Goal: Task Accomplishment & Management: Use online tool/utility

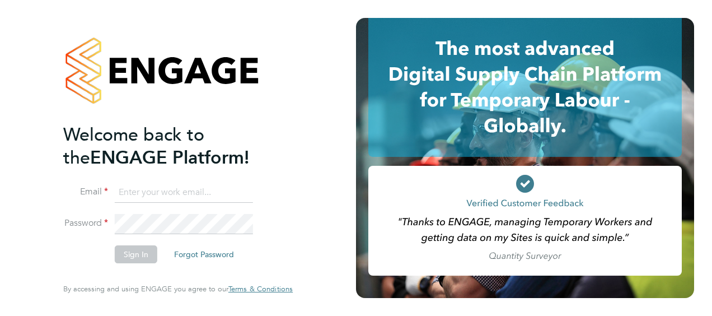
type input "[PERSON_NAME][EMAIL_ADDRESS][PERSON_NAME][DOMAIN_NAME]"
click at [133, 255] on button "Sign In" at bounding box center [136, 254] width 43 height 18
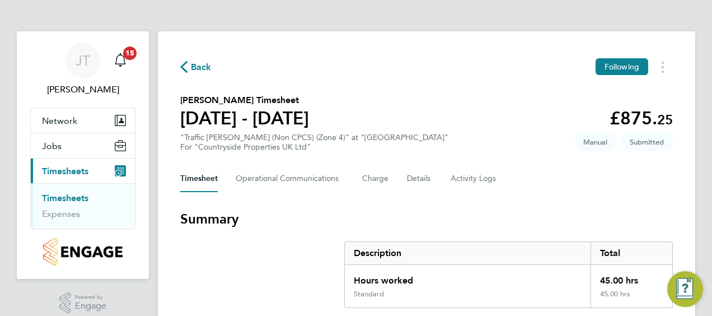
click at [78, 197] on link "Timesheets" at bounding box center [65, 198] width 46 height 11
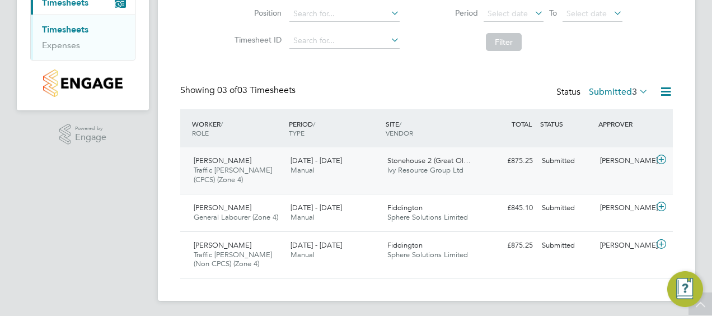
scroll to position [170, 0]
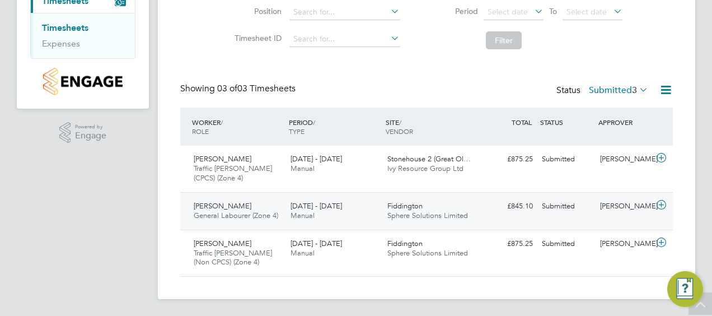
click at [231, 203] on span "Mark Kultschar" at bounding box center [223, 206] width 58 height 10
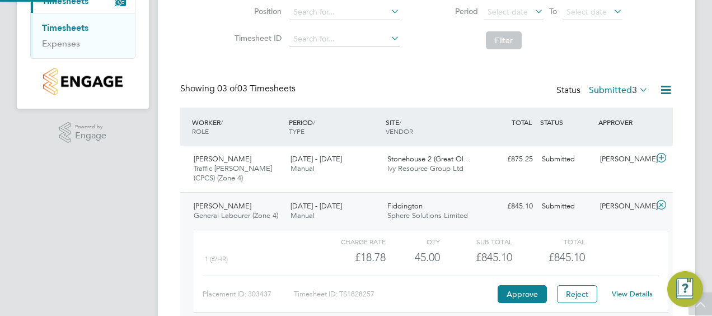
scroll to position [19, 109]
click at [535, 290] on button "Approve" at bounding box center [522, 294] width 49 height 18
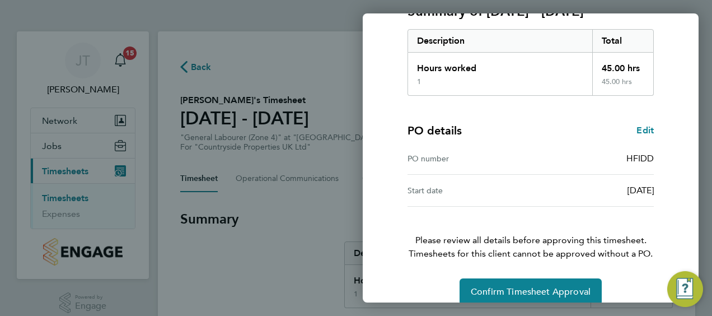
scroll to position [188, 0]
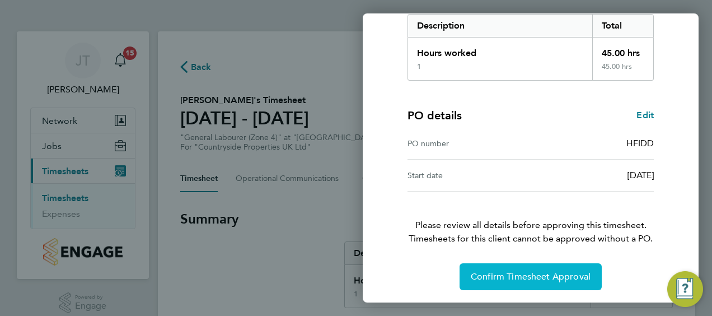
click at [532, 279] on span "Confirm Timesheet Approval" at bounding box center [531, 276] width 120 height 11
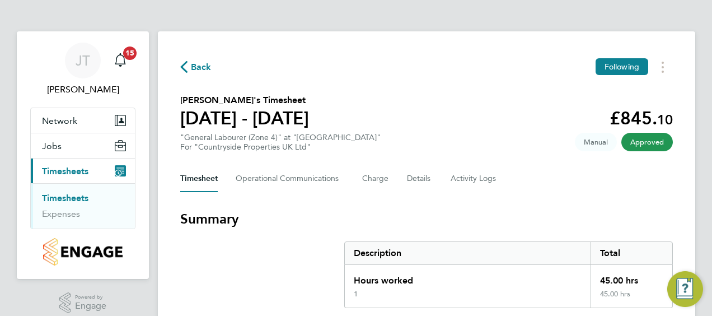
click at [63, 199] on link "Timesheets" at bounding box center [65, 198] width 46 height 11
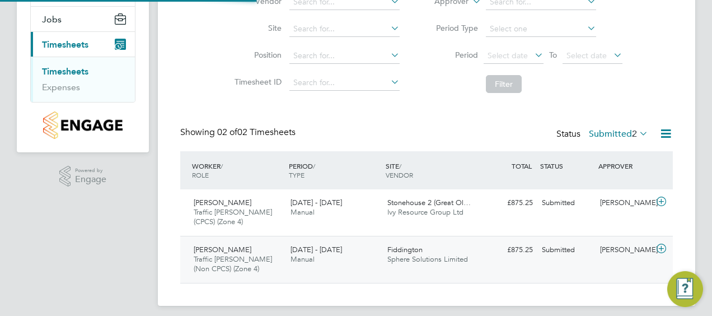
scroll to position [133, 0]
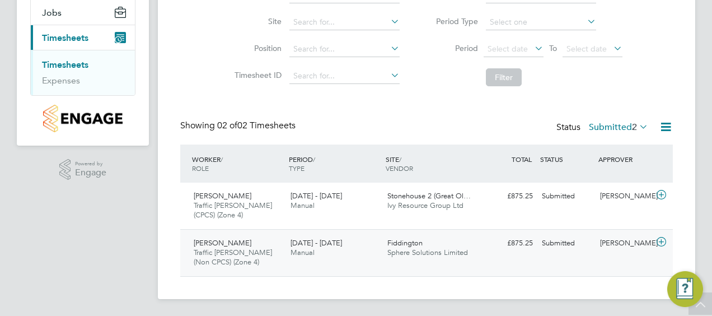
click at [217, 241] on span "Olaitan Sofola" at bounding box center [223, 243] width 58 height 10
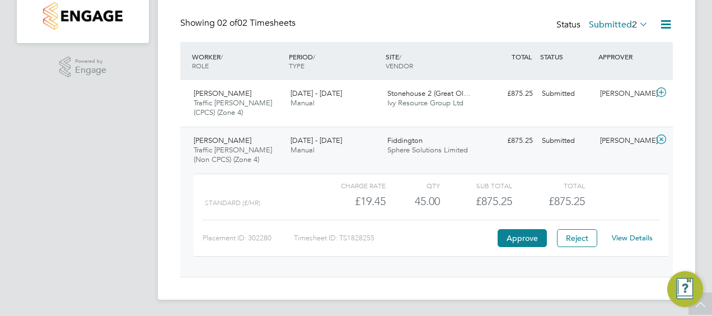
scroll to position [236, 0]
click at [522, 235] on button "Approve" at bounding box center [522, 237] width 49 height 18
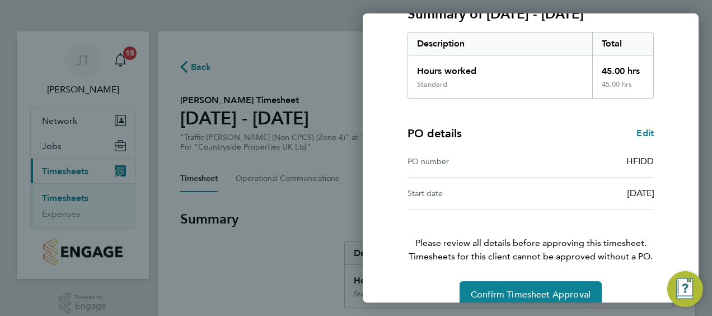
scroll to position [188, 0]
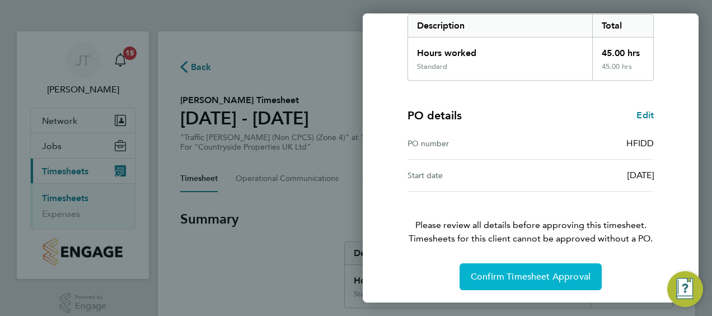
click at [522, 274] on span "Confirm Timesheet Approval" at bounding box center [531, 276] width 120 height 11
